Goal: Check status: Check status

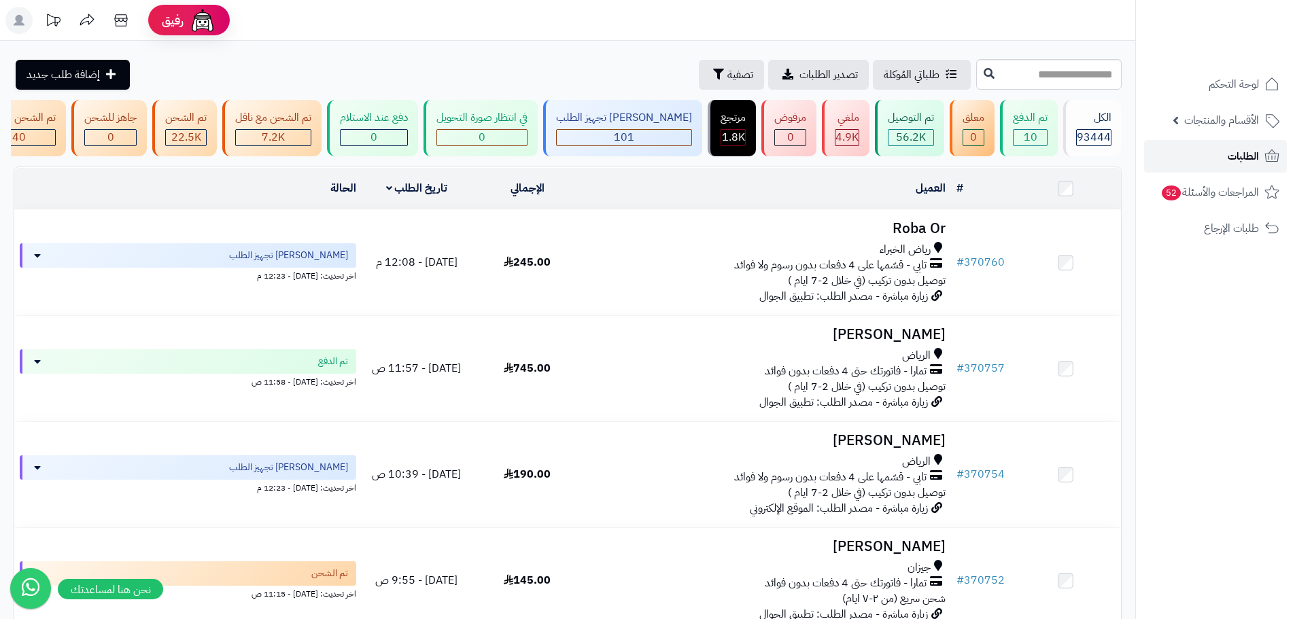
click at [1210, 165] on link "الطلبات" at bounding box center [1215, 156] width 143 height 33
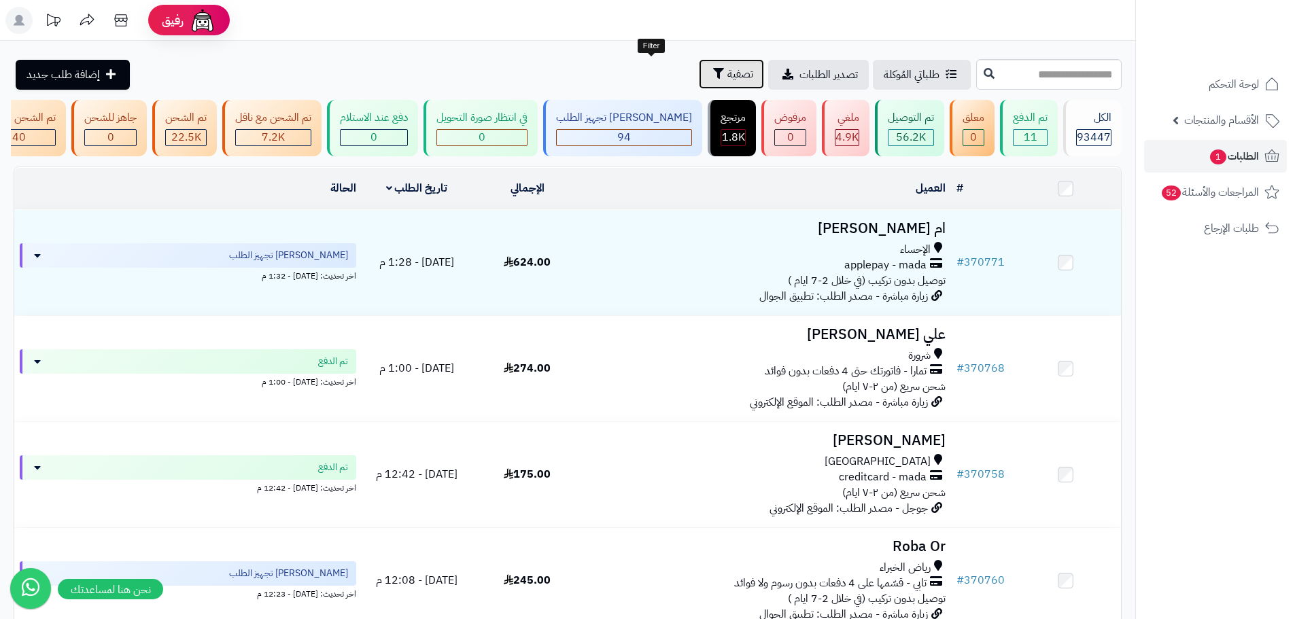
click at [727, 66] on span "تصفية" at bounding box center [740, 74] width 26 height 16
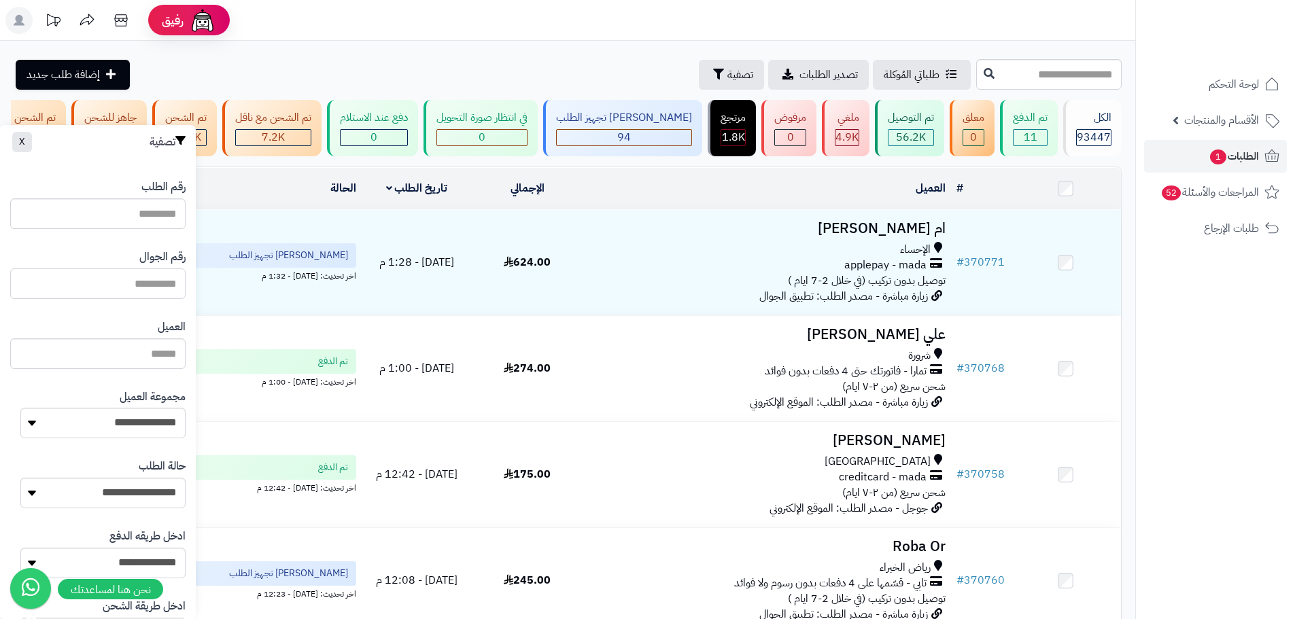
click at [107, 281] on input "text" at bounding box center [97, 283] width 175 height 31
paste input "*********"
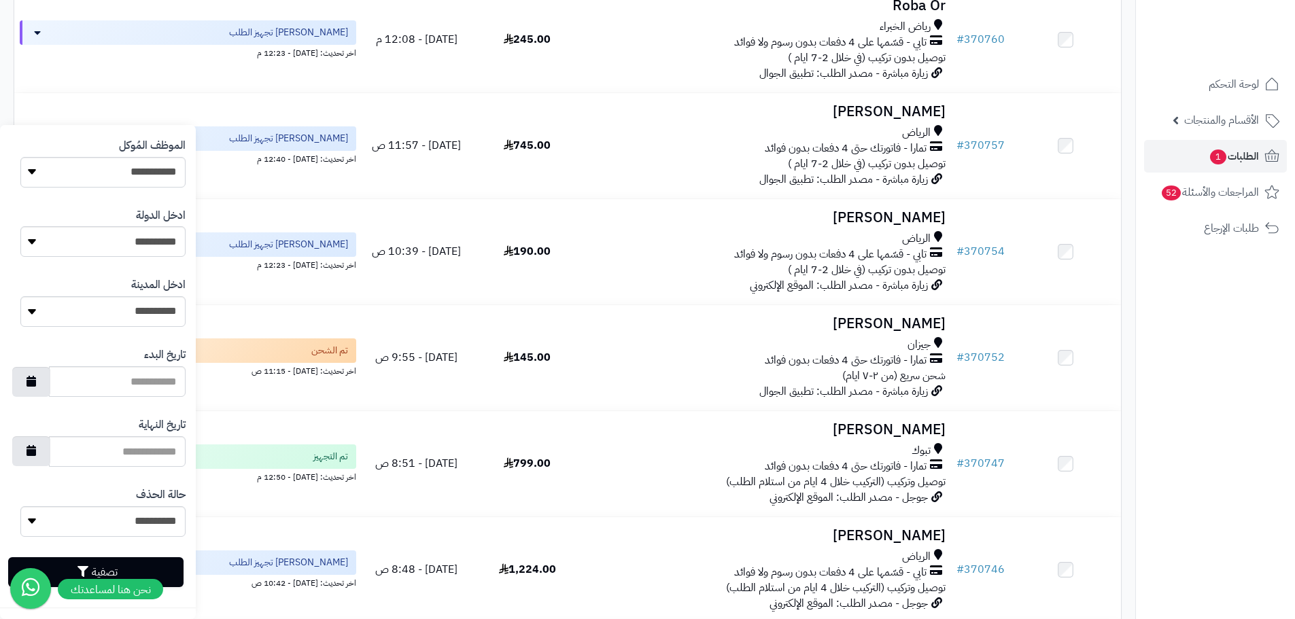
scroll to position [544, 0]
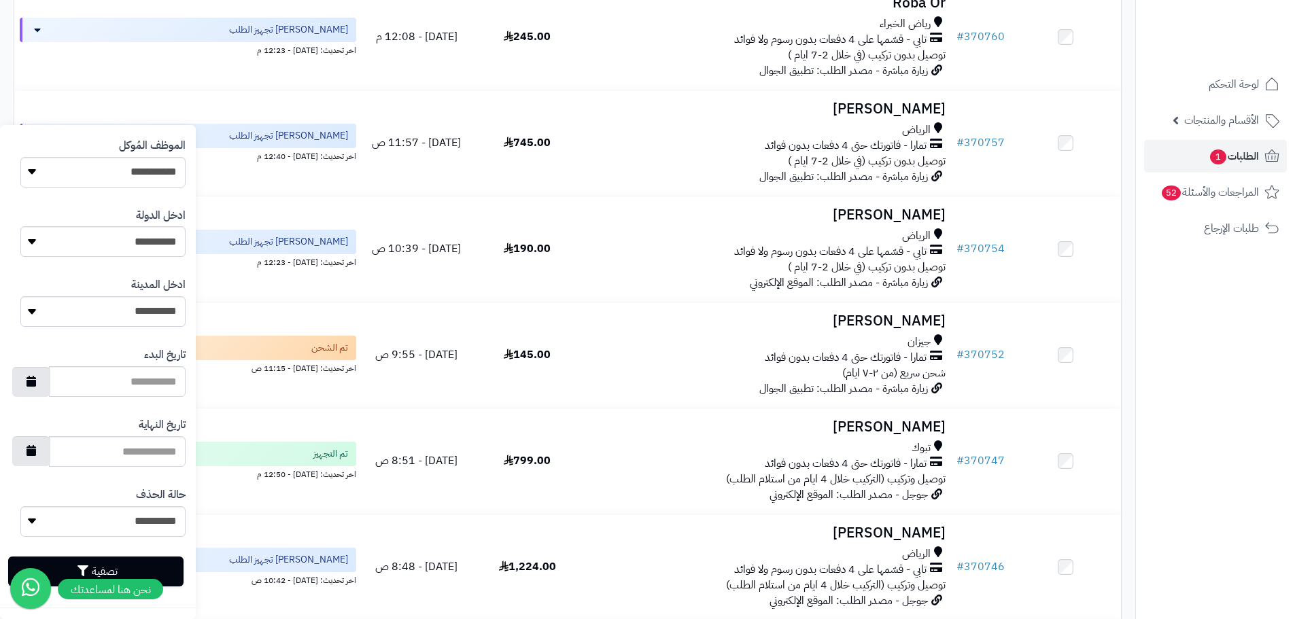
type input "*********"
click at [149, 564] on button "تصفية" at bounding box center [95, 572] width 175 height 30
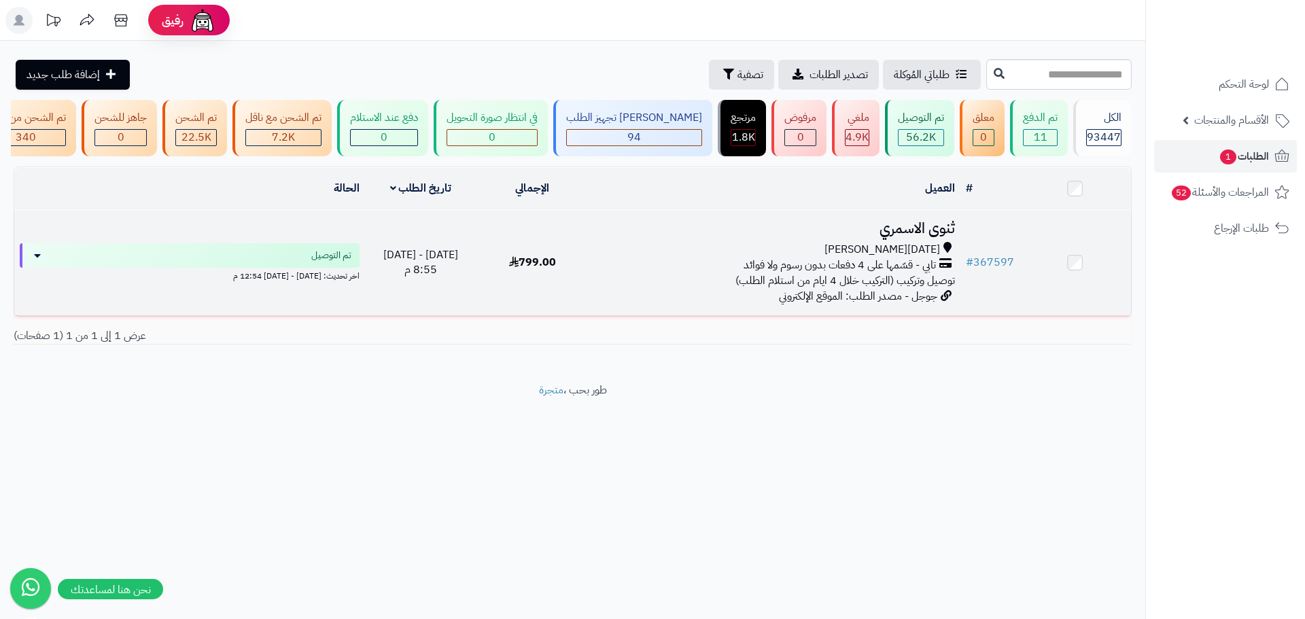
click at [671, 252] on div "[DATE][PERSON_NAME]" at bounding box center [774, 250] width 361 height 16
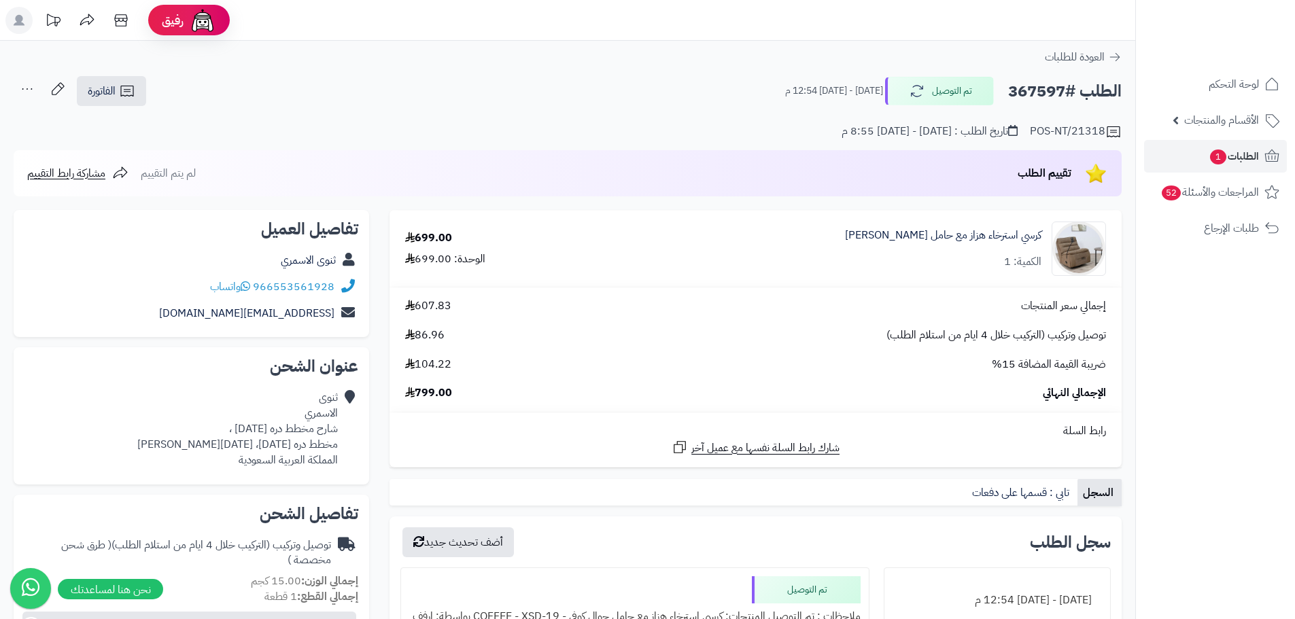
click at [1047, 91] on h2 "الطلب #367597" at bounding box center [1064, 91] width 113 height 28
copy h2 "367597"
click at [1253, 155] on span "الطلبات 1" at bounding box center [1233, 156] width 50 height 19
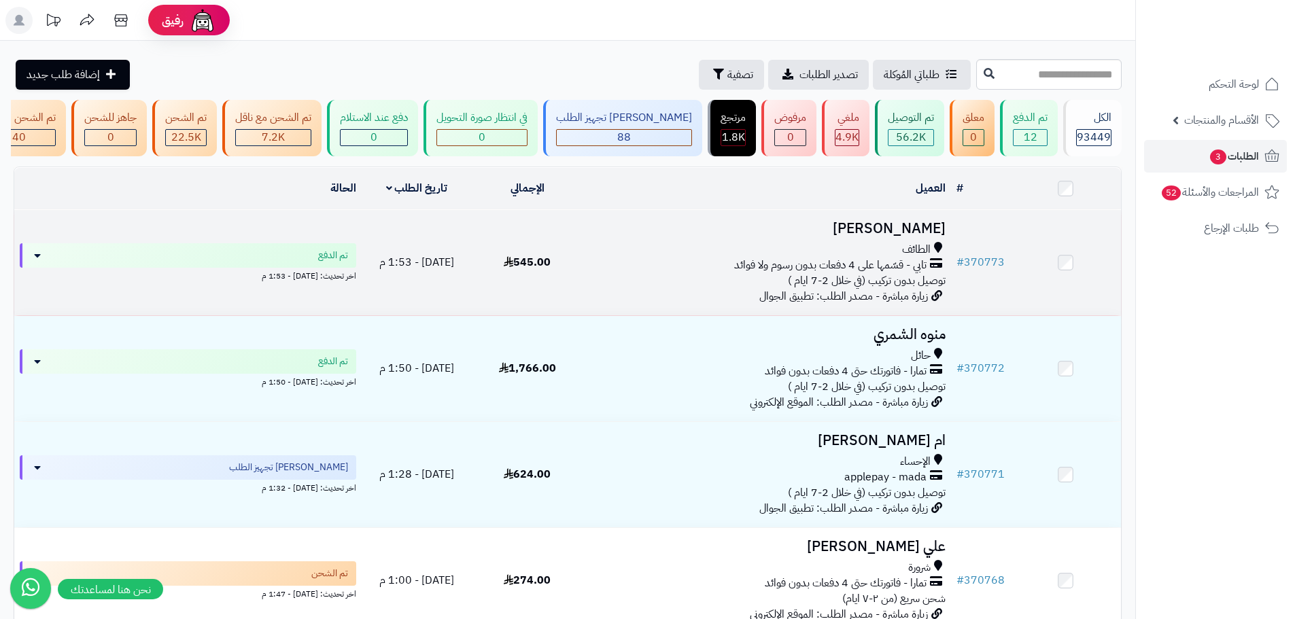
click at [542, 221] on td "545.00" at bounding box center [527, 262] width 111 height 105
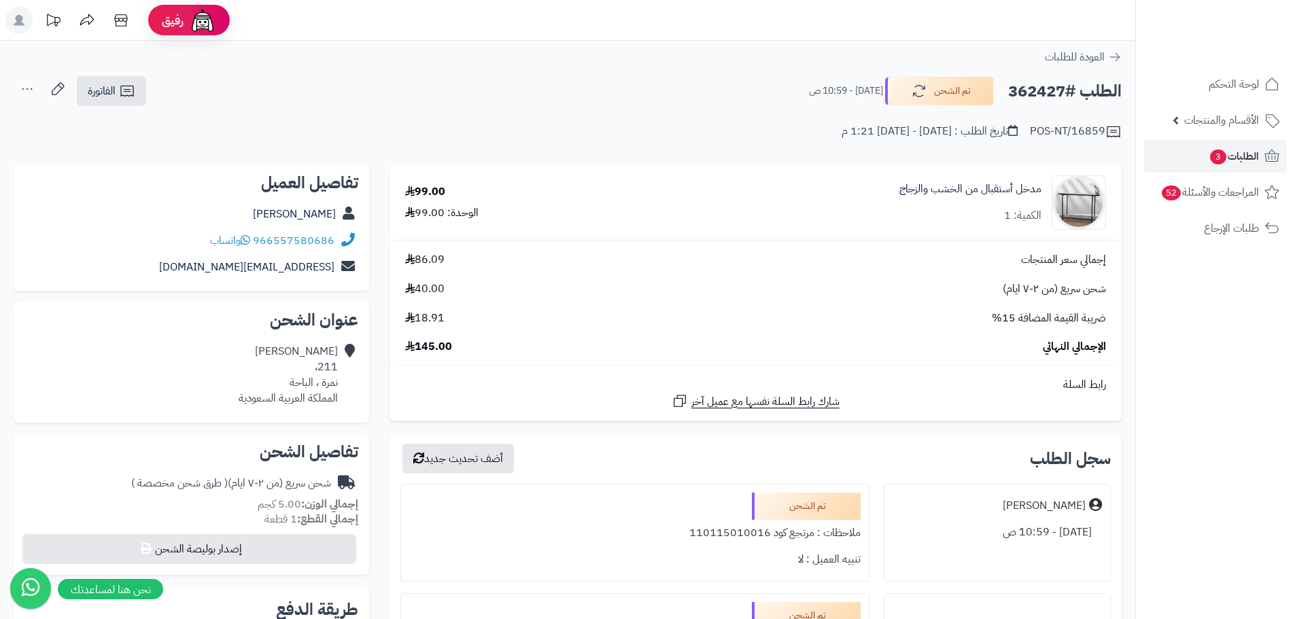
drag, startPoint x: 1072, startPoint y: 94, endPoint x: 1053, endPoint y: 91, distance: 18.7
click at [1070, 94] on h2 "الطلب #362427" at bounding box center [1064, 91] width 113 height 28
click at [1043, 89] on h2 "الطلب #362427" at bounding box center [1064, 91] width 113 height 28
copy h2 "362427"
